Goal: Transaction & Acquisition: Purchase product/service

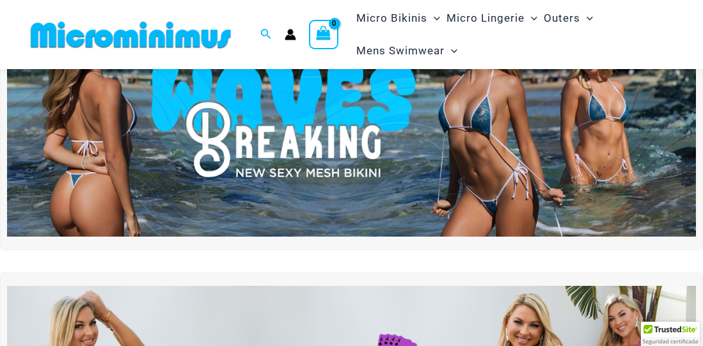
scroll to position [38, 0]
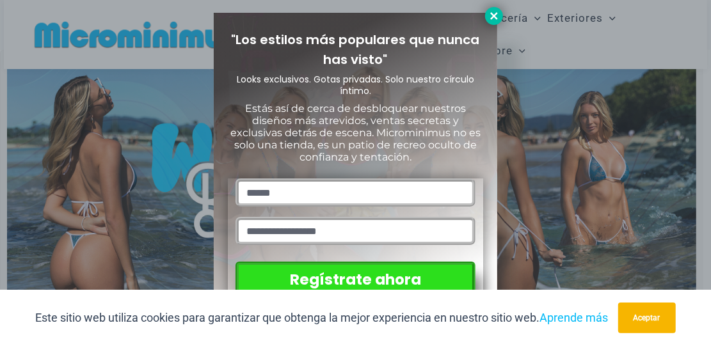
click at [497, 14] on icon at bounding box center [494, 16] width 12 height 12
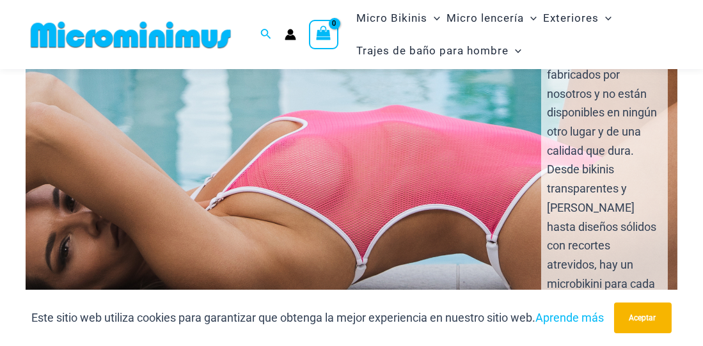
scroll to position [2546, 0]
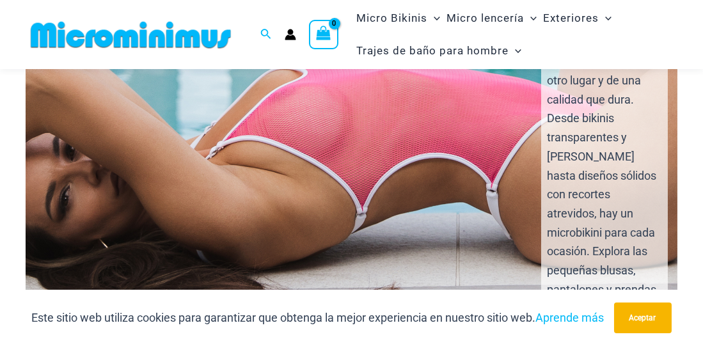
click at [301, 161] on div "Nadie ama el microbikini Microminimus más que las mujeres ardientes y seguras d…" at bounding box center [352, 119] width 674 height 627
click at [377, 113] on div "Nadie ama el microbikini Microminimus más que las mujeres ardientes y seguras d…" at bounding box center [352, 119] width 674 height 627
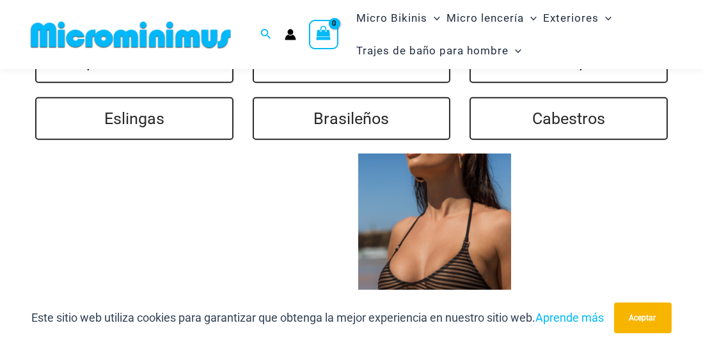
scroll to position [3057, 0]
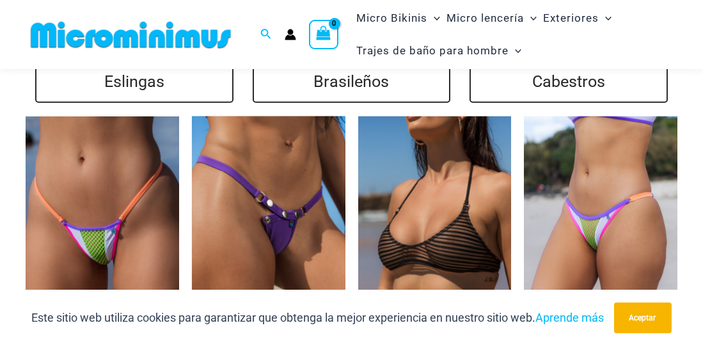
click at [295, 150] on img at bounding box center [268, 231] width 153 height 230
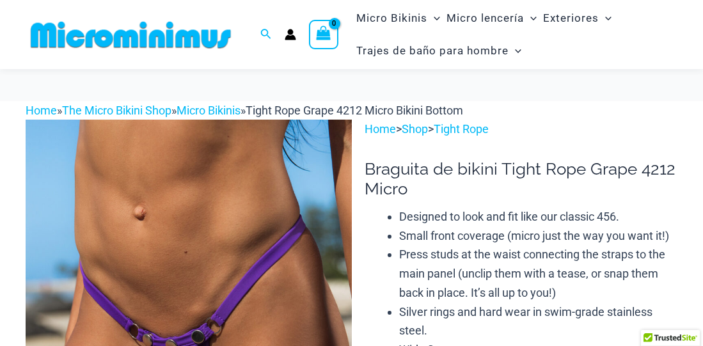
scroll to position [145, 0]
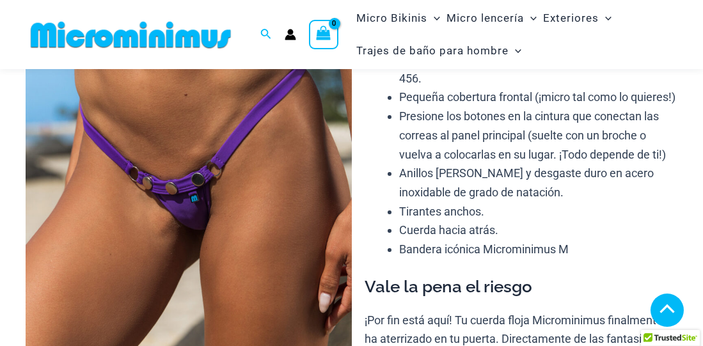
scroll to position [601, 0]
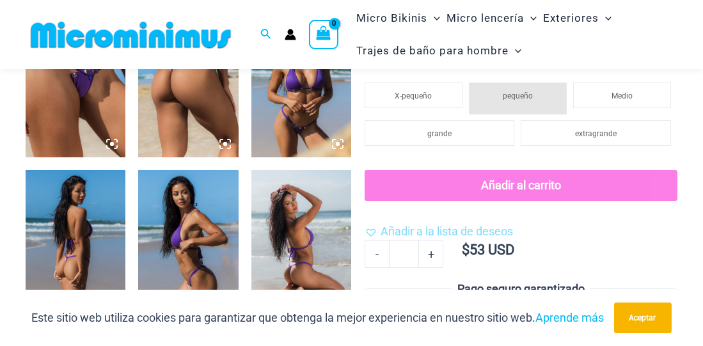
click at [324, 115] on img at bounding box center [301, 83] width 100 height 150
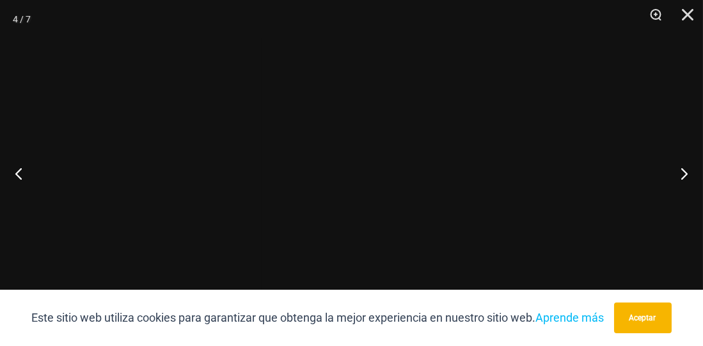
click at [262, 38] on div at bounding box center [262, 38] width 0 height 0
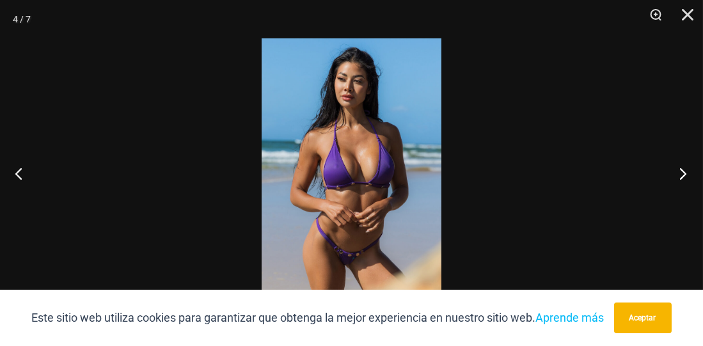
click at [670, 171] on button "Próximo" at bounding box center [679, 173] width 48 height 64
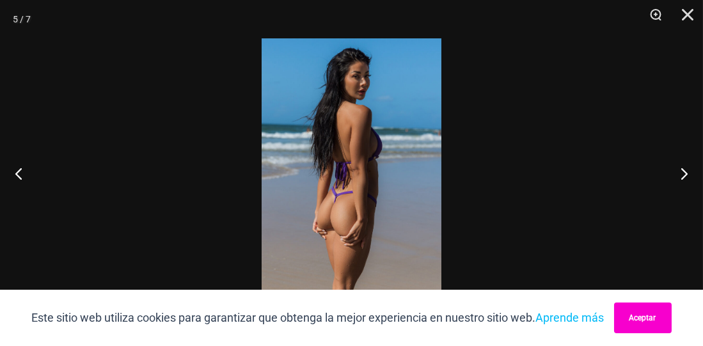
click at [648, 308] on button "Aceptar" at bounding box center [643, 318] width 58 height 31
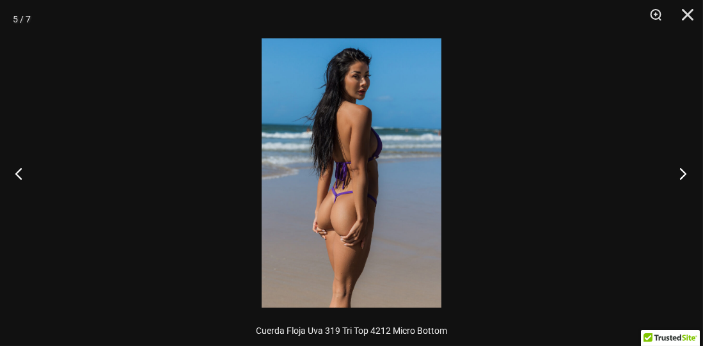
click at [684, 167] on button "Próximo" at bounding box center [679, 173] width 48 height 64
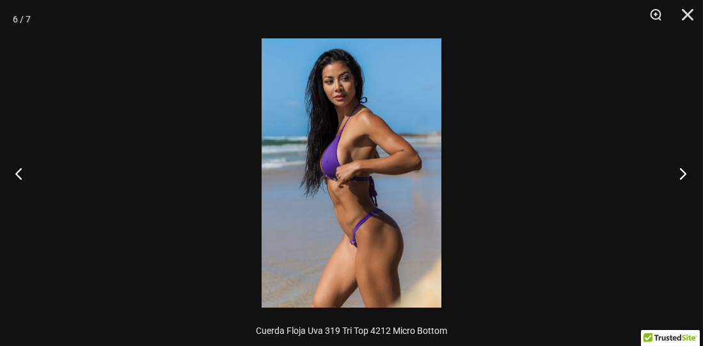
click at [684, 168] on button "Próximo" at bounding box center [679, 173] width 48 height 64
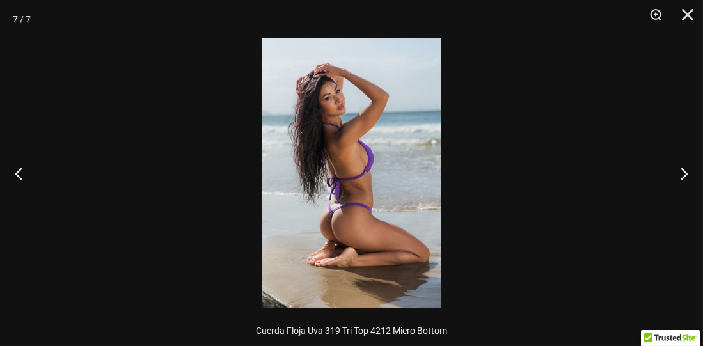
click at [685, 174] on button "Próximo" at bounding box center [679, 173] width 48 height 64
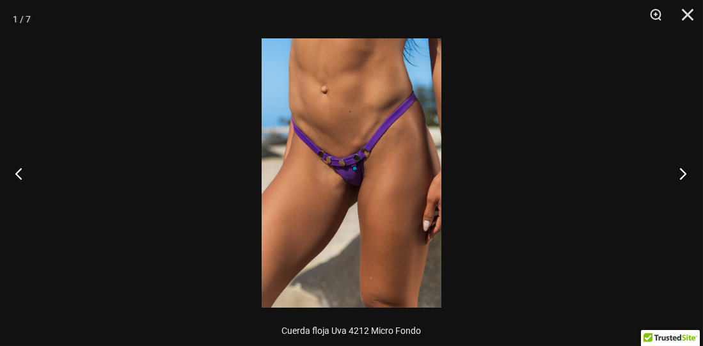
click at [685, 174] on button "Próximo" at bounding box center [679, 173] width 48 height 64
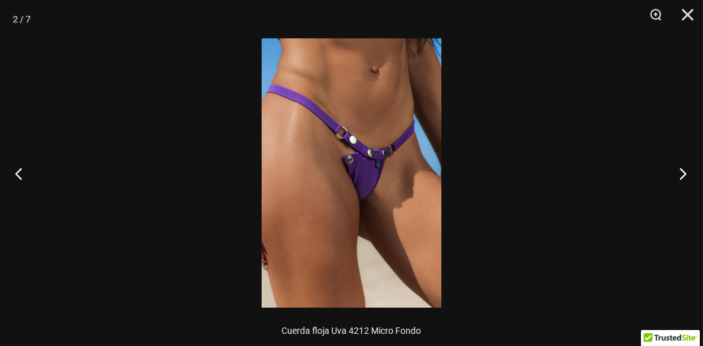
click at [685, 174] on button "Próximo" at bounding box center [679, 173] width 48 height 64
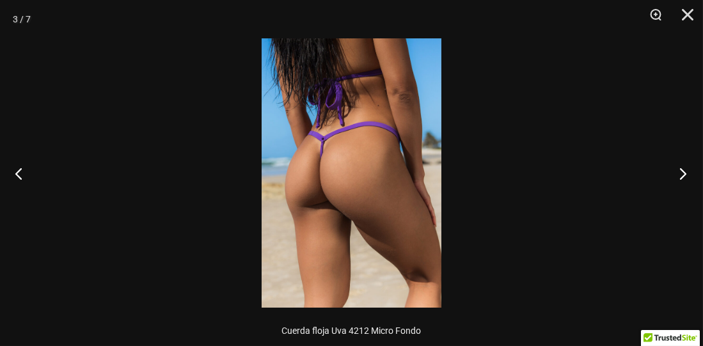
click at [685, 173] on button "Próximo" at bounding box center [679, 173] width 48 height 64
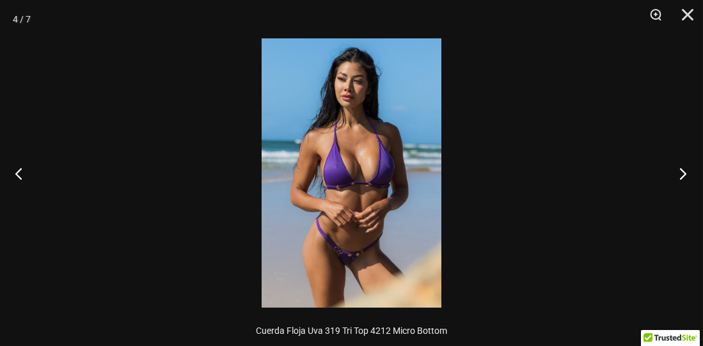
click at [685, 173] on button "Próximo" at bounding box center [679, 173] width 48 height 64
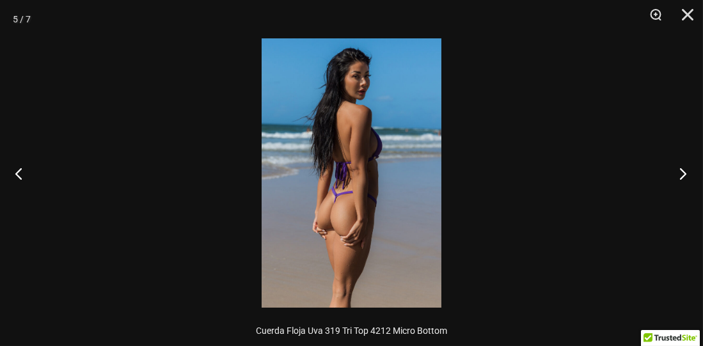
click at [685, 173] on button "Próximo" at bounding box center [679, 173] width 48 height 64
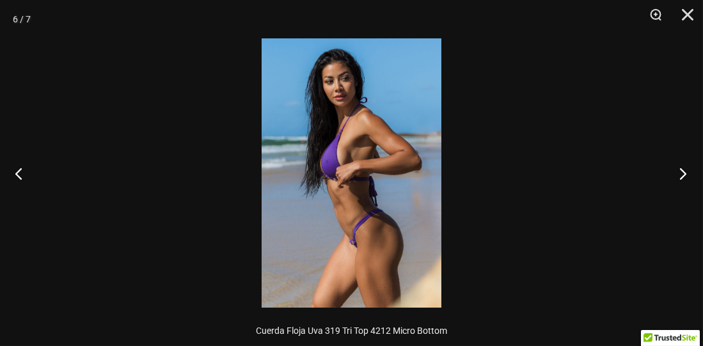
click at [685, 173] on button "Próximo" at bounding box center [679, 173] width 48 height 64
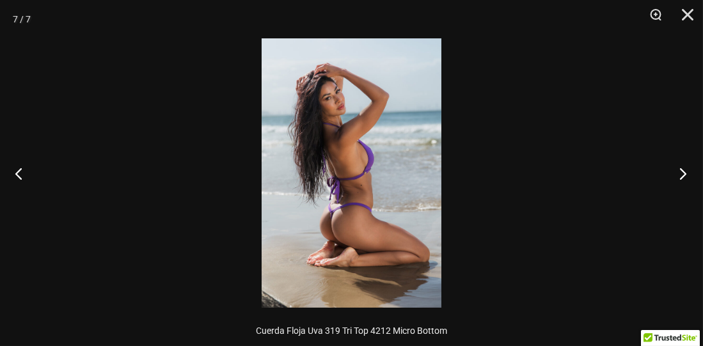
click at [685, 173] on button "Próximo" at bounding box center [679, 173] width 48 height 64
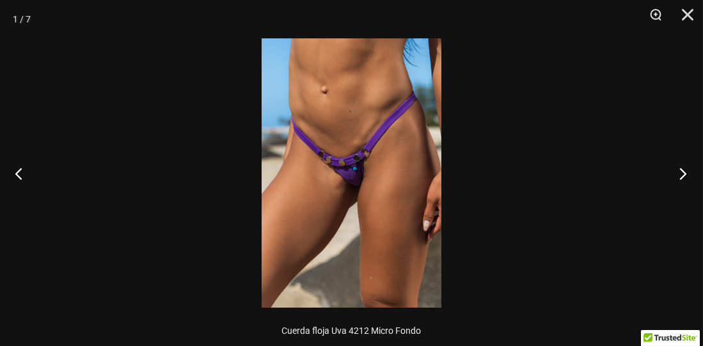
click at [685, 173] on button "Próximo" at bounding box center [679, 173] width 48 height 64
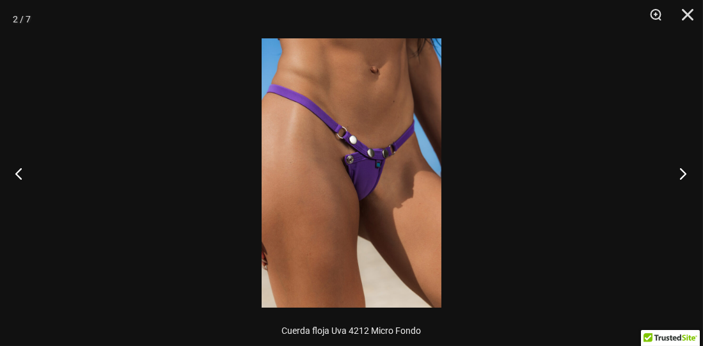
click at [685, 173] on button "Próximo" at bounding box center [679, 173] width 48 height 64
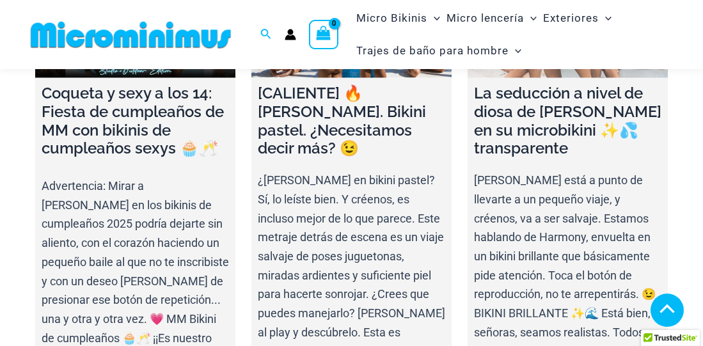
scroll to position [4109, 0]
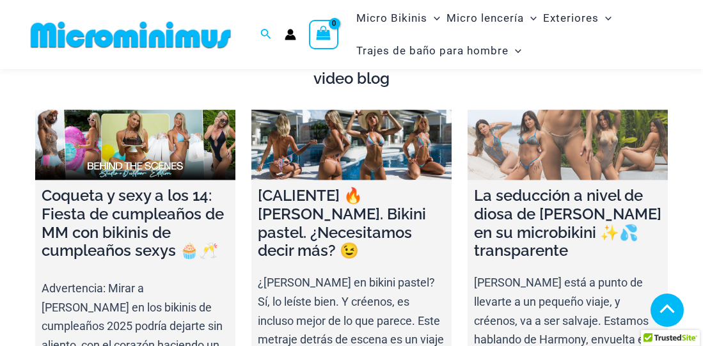
click at [505, 124] on link at bounding box center [568, 145] width 200 height 70
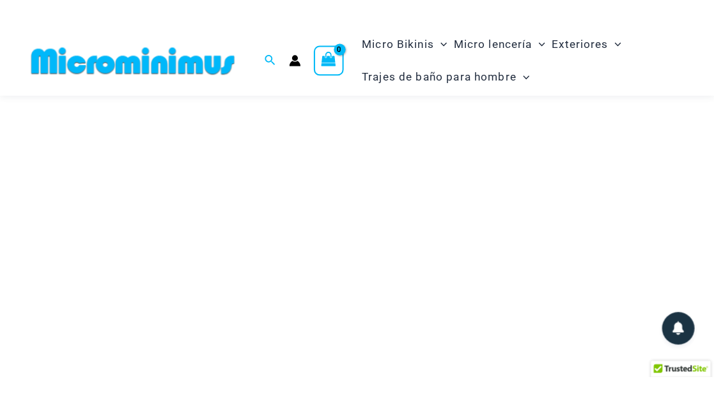
scroll to position [175, 0]
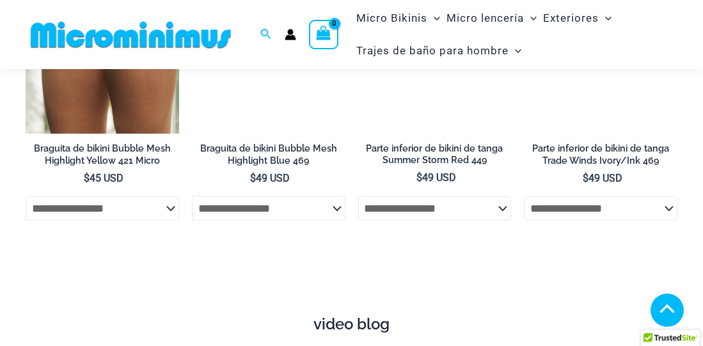
scroll to position [4017, 0]
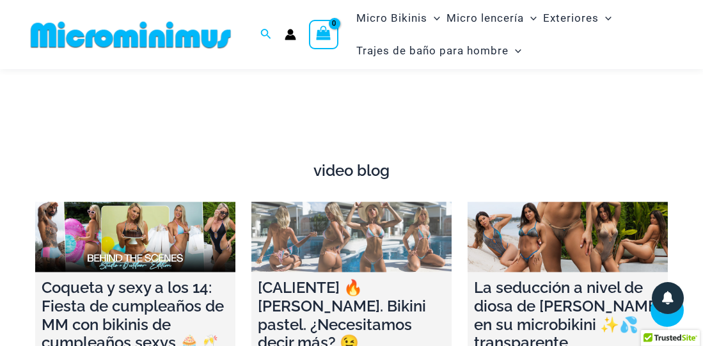
click at [356, 202] on link at bounding box center [351, 237] width 200 height 70
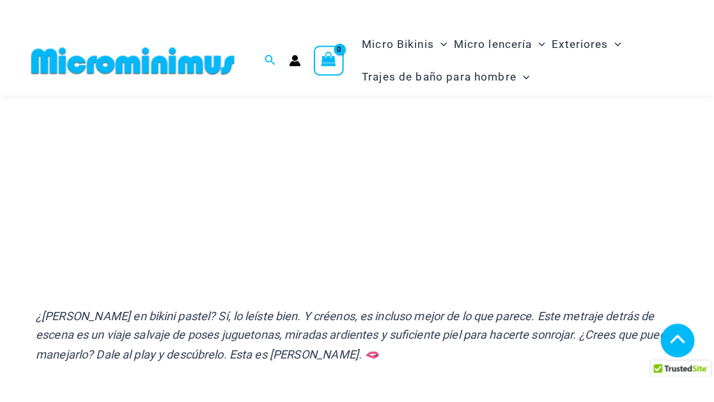
scroll to position [349, 0]
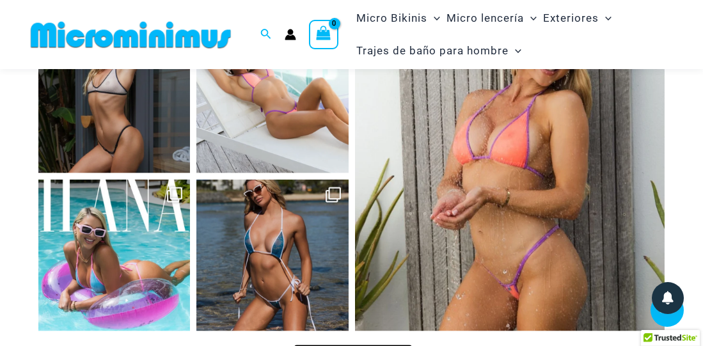
scroll to position [5245, 0]
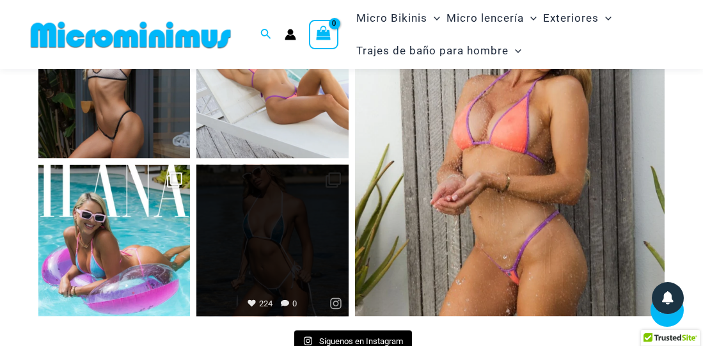
click at [301, 166] on link "Open" at bounding box center [272, 241] width 152 height 152
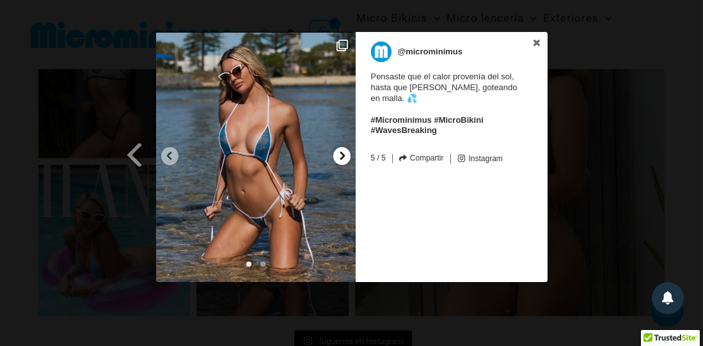
click at [333, 158] on div at bounding box center [341, 156] width 17 height 18
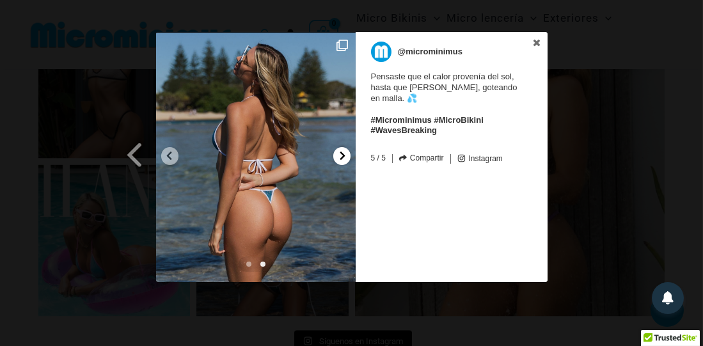
click at [333, 158] on div at bounding box center [341, 156] width 17 height 18
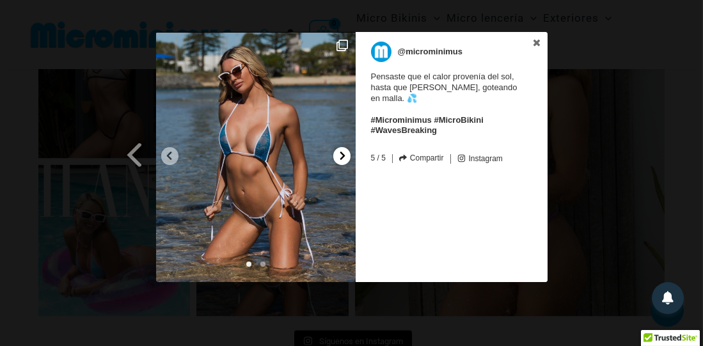
click at [333, 158] on div at bounding box center [341, 156] width 17 height 18
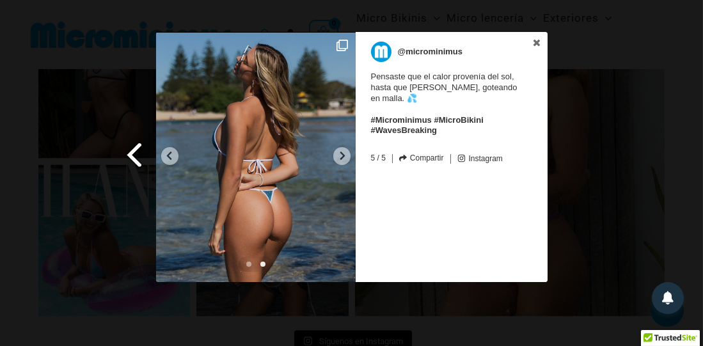
click at [139, 164] on span at bounding box center [135, 154] width 22 height 29
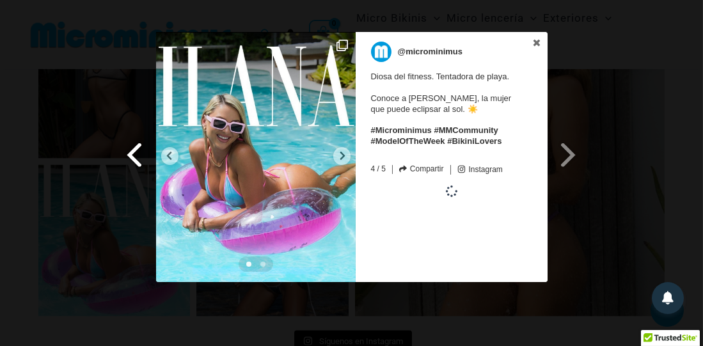
click at [138, 163] on span at bounding box center [135, 154] width 22 height 29
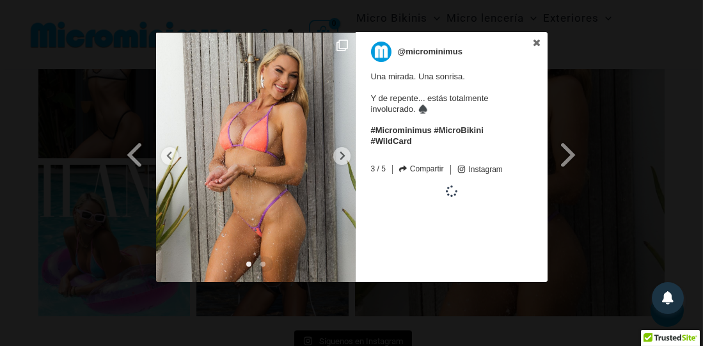
click at [138, 162] on span at bounding box center [135, 154] width 22 height 29
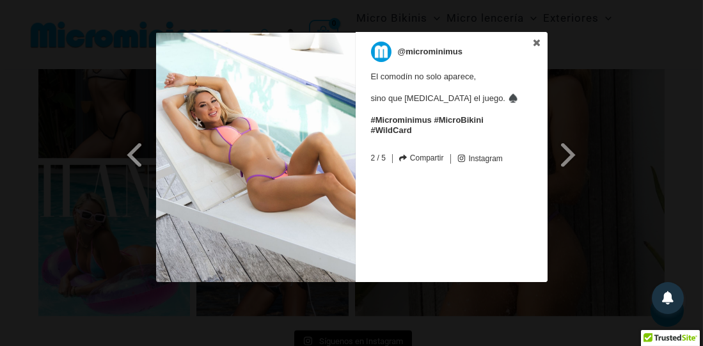
click at [138, 162] on span at bounding box center [135, 154] width 22 height 29
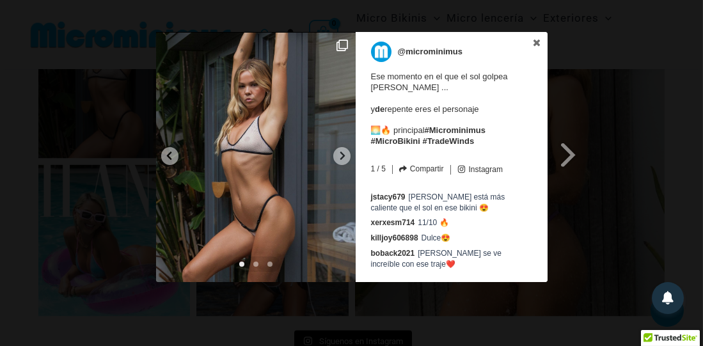
click at [138, 162] on div "Diapositiva anterior Siguiente diapositiva @microminimus Ese momento en el que …" at bounding box center [351, 158] width 703 height 253
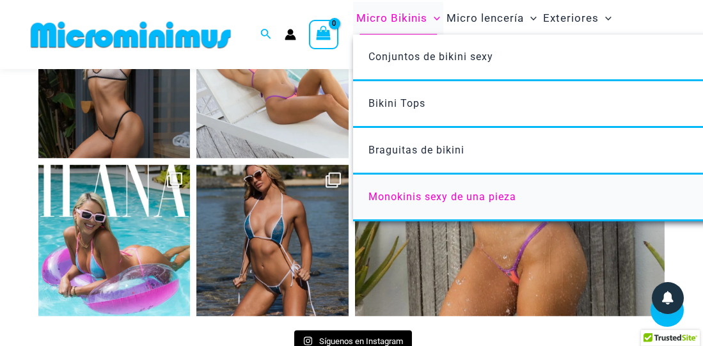
click at [381, 192] on font "Monokinis sexy de una pieza" at bounding box center [442, 197] width 148 height 12
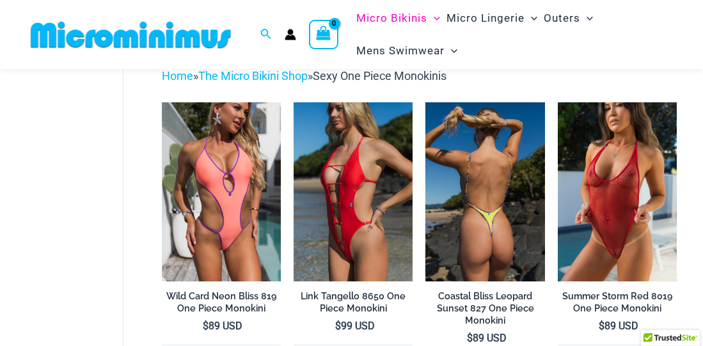
scroll to position [89, 0]
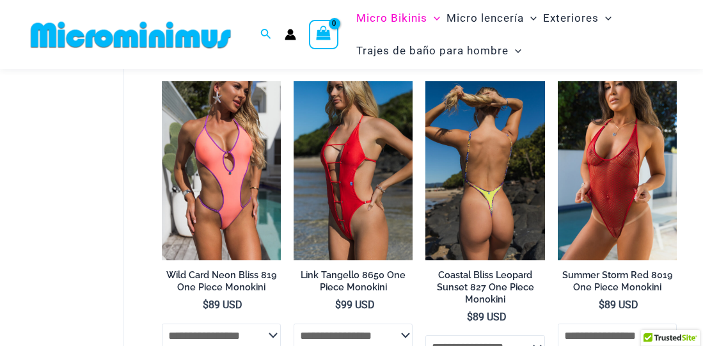
click at [448, 174] on img at bounding box center [484, 170] width 119 height 178
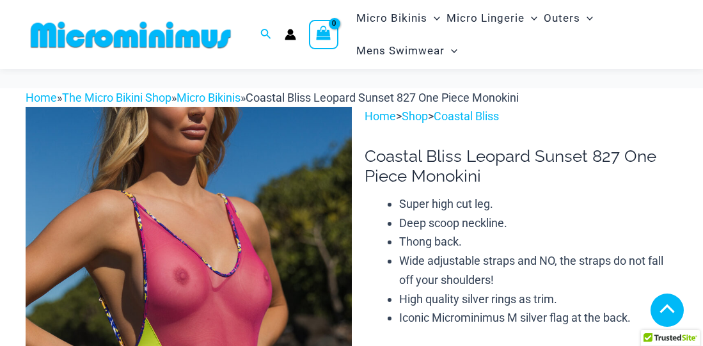
scroll to position [512, 0]
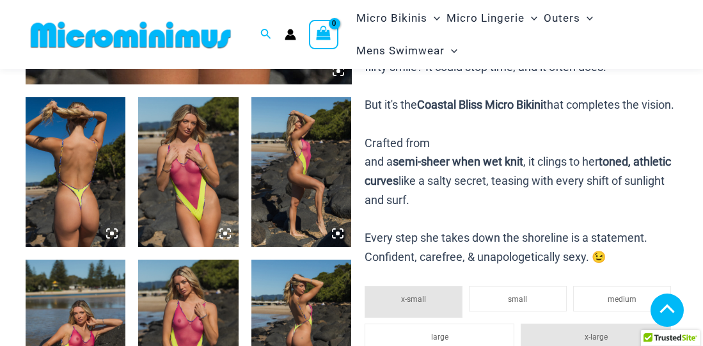
click at [52, 139] on img at bounding box center [76, 172] width 100 height 150
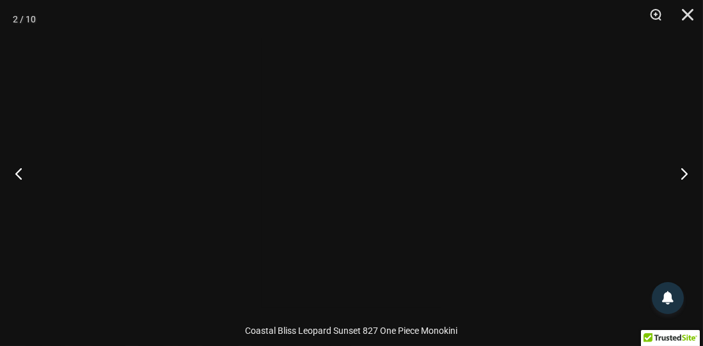
click at [52, 139] on div at bounding box center [351, 173] width 703 height 346
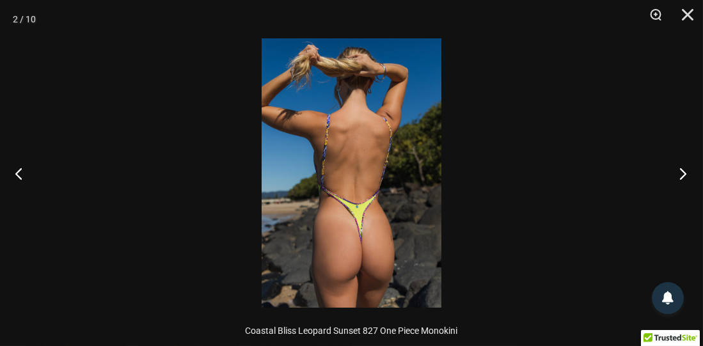
click at [686, 171] on button "Next" at bounding box center [679, 173] width 48 height 64
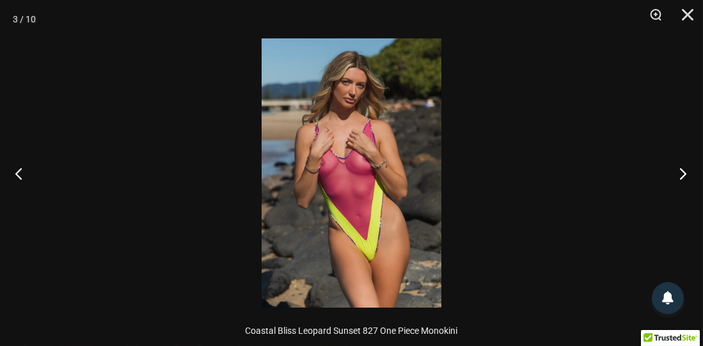
click at [686, 171] on button "Next" at bounding box center [679, 173] width 48 height 64
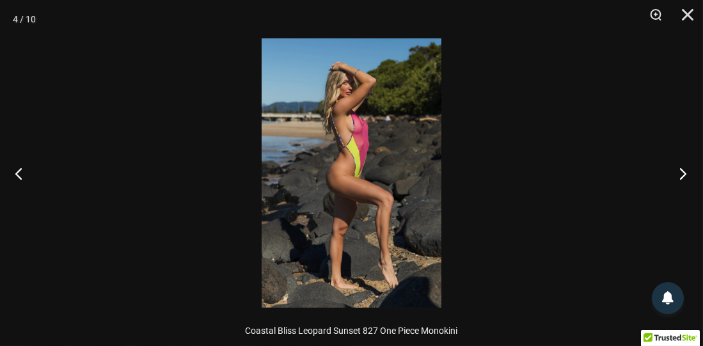
click at [686, 171] on button "Next" at bounding box center [679, 173] width 48 height 64
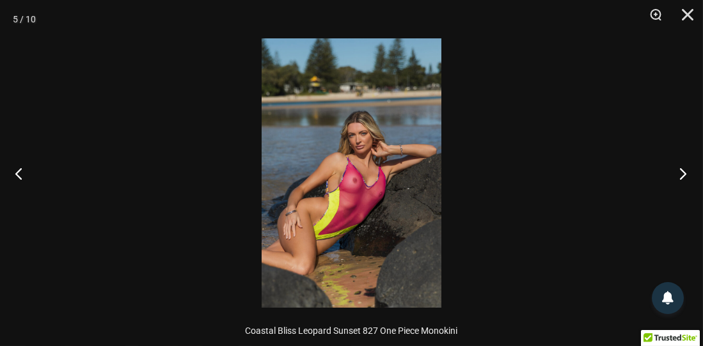
click at [684, 171] on button "Next" at bounding box center [679, 173] width 48 height 64
